Goal: Information Seeking & Learning: Learn about a topic

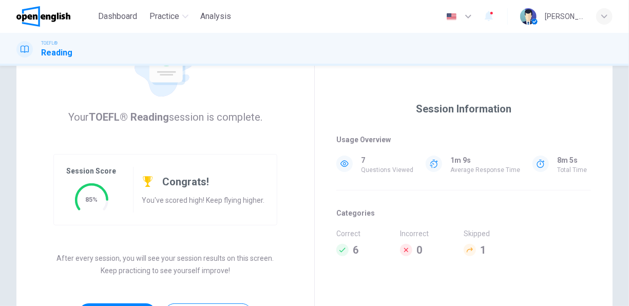
scroll to position [139, 0]
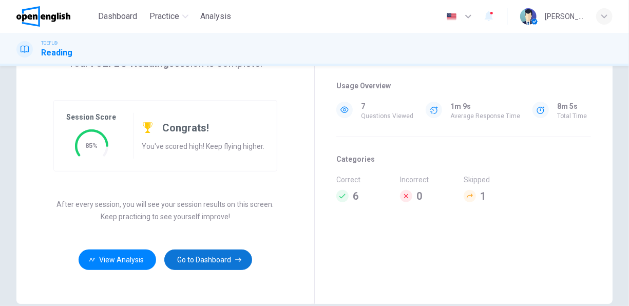
click at [224, 259] on button "Go to Dashboard" at bounding box center [208, 259] width 88 height 21
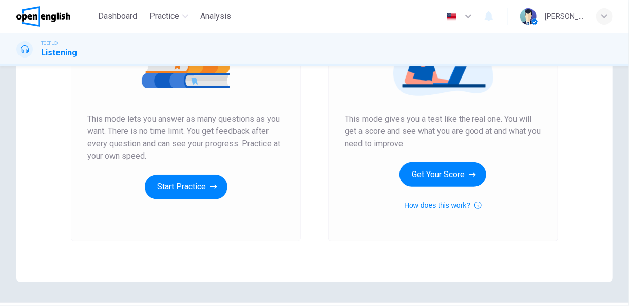
scroll to position [139, 0]
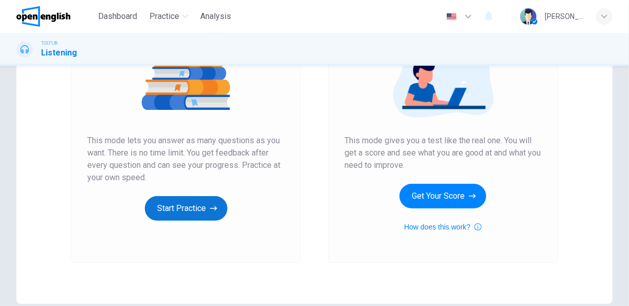
click at [179, 211] on button "Start Practice" at bounding box center [186, 208] width 83 height 25
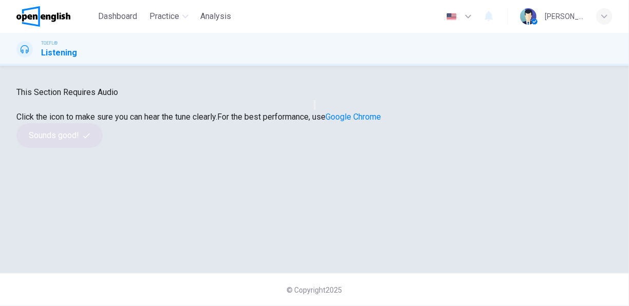
scroll to position [103, 0]
click at [315, 107] on icon "button" at bounding box center [315, 107] width 0 height 0
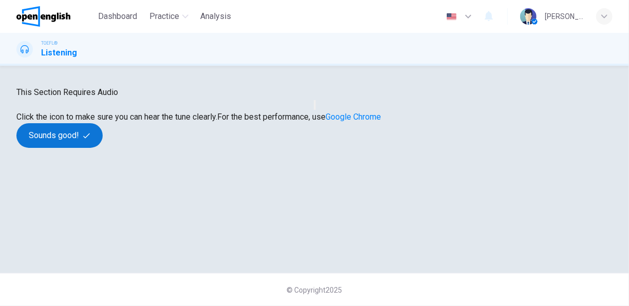
click at [103, 148] on button "Sounds good!" at bounding box center [59, 135] width 86 height 25
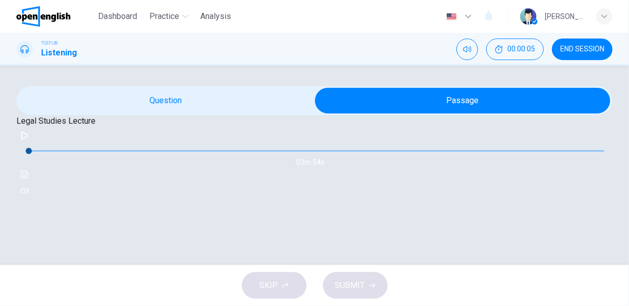
scroll to position [57, 0]
click at [29, 140] on icon "button" at bounding box center [25, 135] width 8 height 8
click at [33, 183] on button "Click to see the audio transcription" at bounding box center [24, 174] width 16 height 16
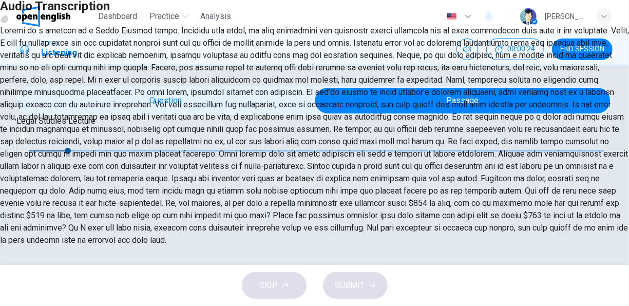
click at [4, 19] on icon "button" at bounding box center [4, 19] width 0 height 0
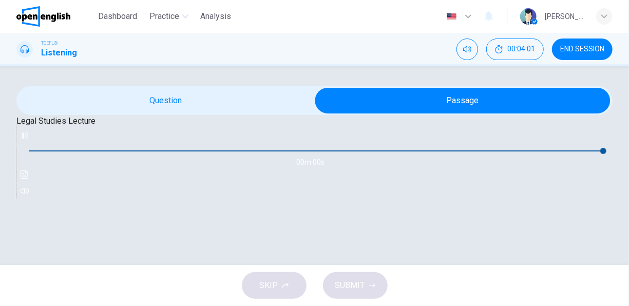
type input "*"
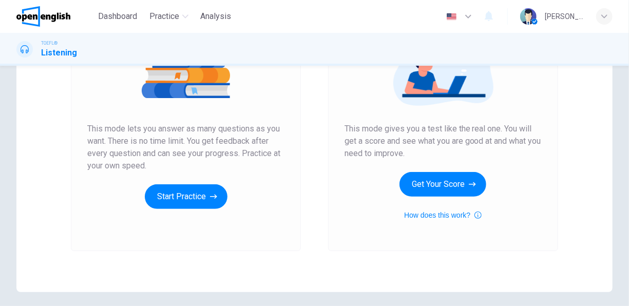
scroll to position [190, 0]
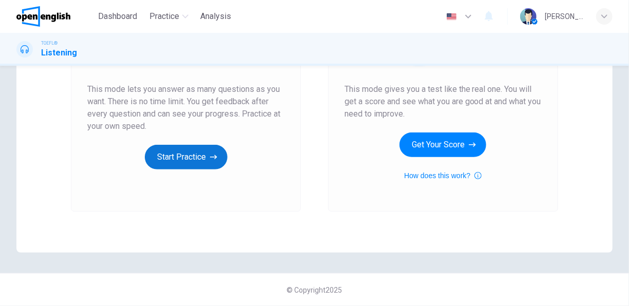
click at [173, 155] on button "Start Practice" at bounding box center [186, 157] width 83 height 25
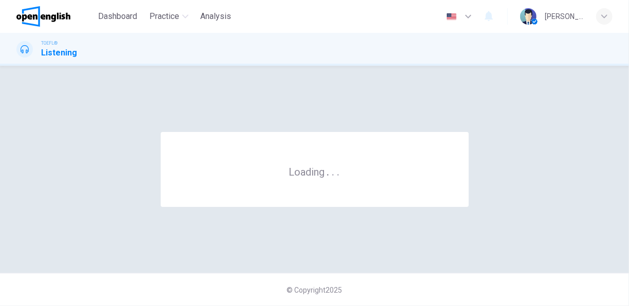
scroll to position [0, 0]
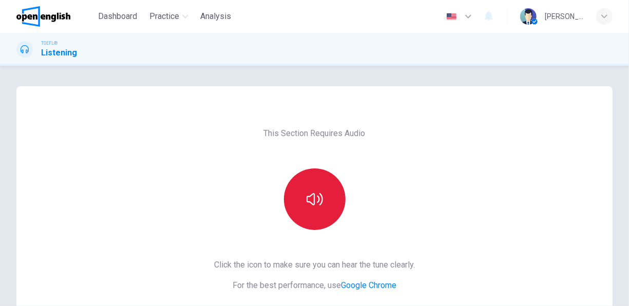
click at [316, 200] on icon "button" at bounding box center [314, 199] width 16 height 12
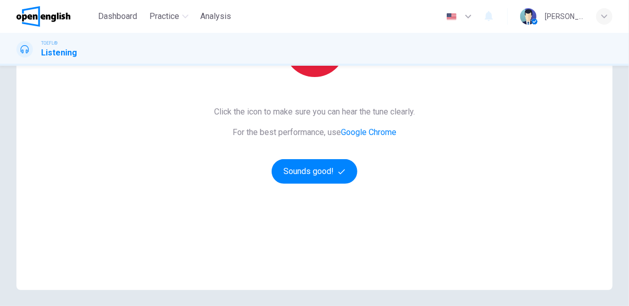
scroll to position [154, 0]
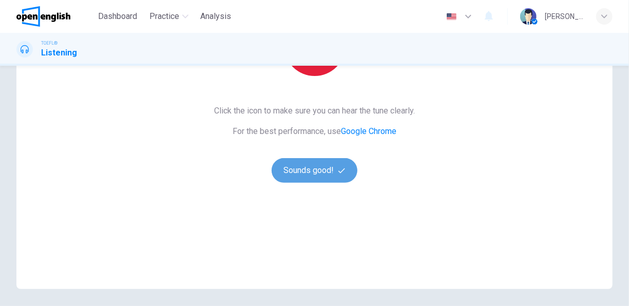
click at [302, 170] on button "Sounds good!" at bounding box center [314, 170] width 86 height 25
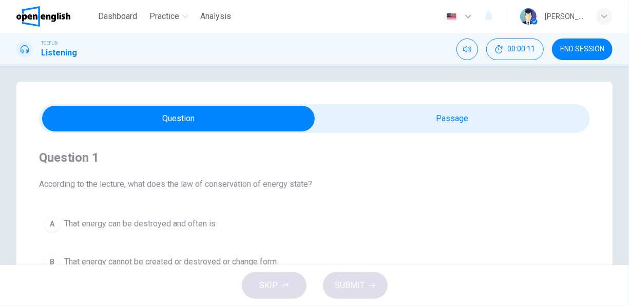
scroll to position [0, 0]
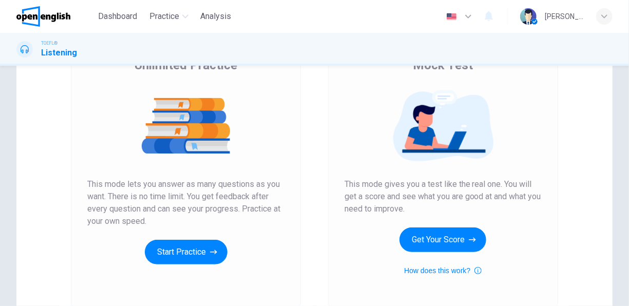
scroll to position [190, 0]
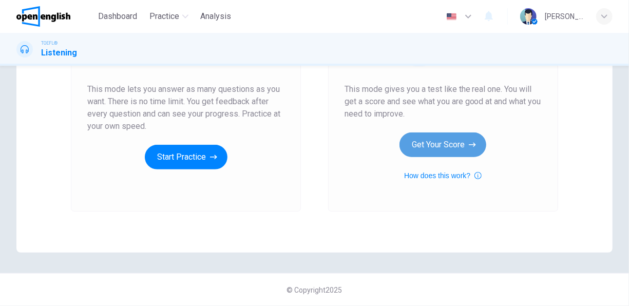
click at [449, 142] on button "Get Your Score" at bounding box center [442, 144] width 87 height 25
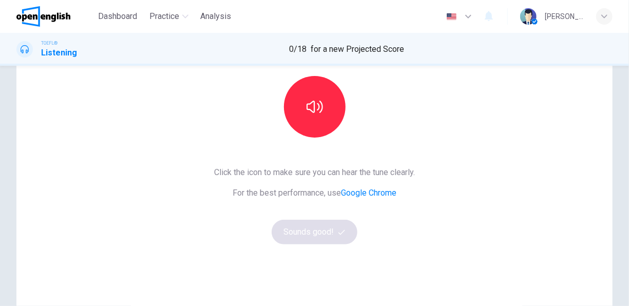
scroll to position [88, 0]
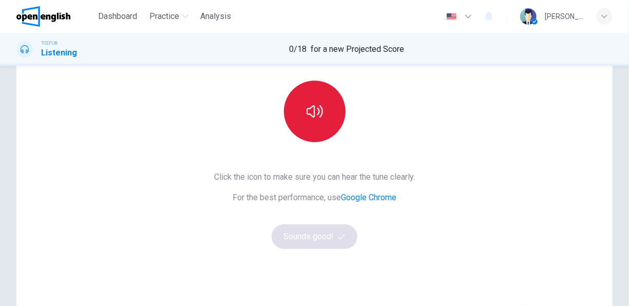
click at [320, 109] on button "button" at bounding box center [315, 112] width 62 height 62
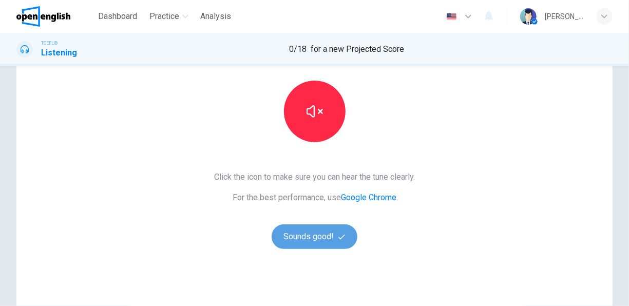
click at [334, 243] on button "Sounds good!" at bounding box center [314, 236] width 86 height 25
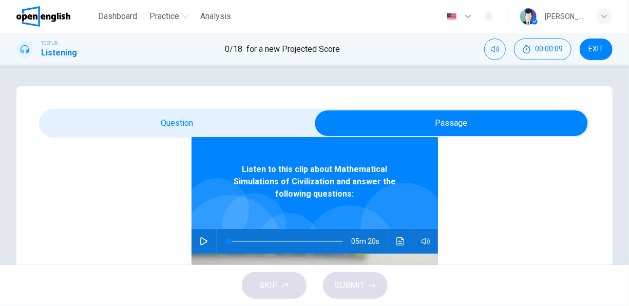
scroll to position [70, 0]
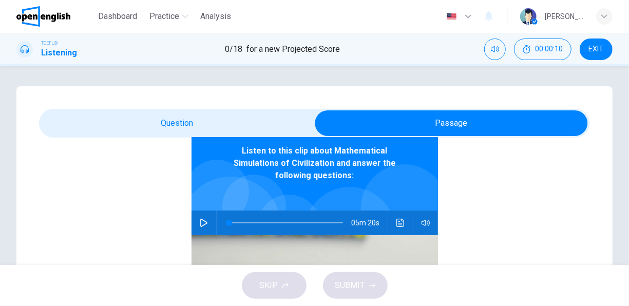
click at [200, 222] on icon "button" at bounding box center [204, 223] width 8 height 8
type input "**"
click at [599, 42] on button "EXIT" at bounding box center [595, 49] width 33 height 22
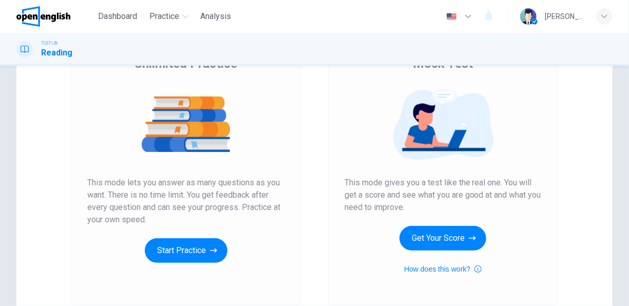
scroll to position [190, 0]
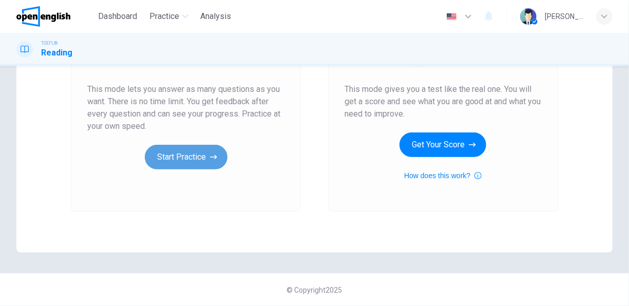
click at [171, 158] on button "Start Practice" at bounding box center [186, 157] width 83 height 25
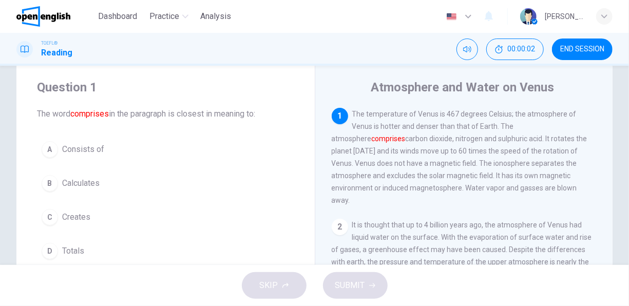
scroll to position [0, 0]
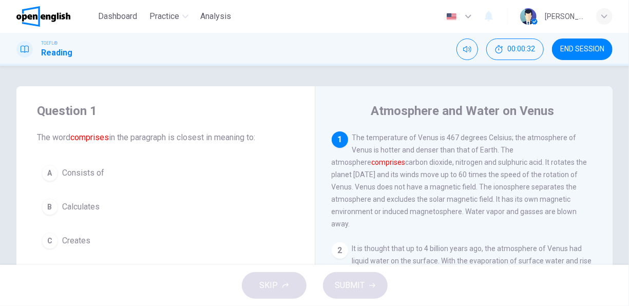
drag, startPoint x: 49, startPoint y: 23, endPoint x: 366, endPoint y: 74, distance: 321.3
click at [49, 23] on img at bounding box center [43, 16] width 54 height 21
